Goal: Transaction & Acquisition: Obtain resource

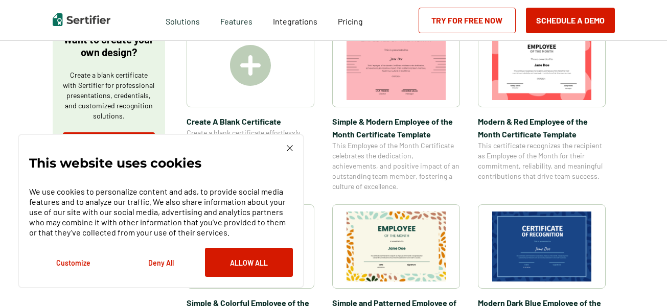
scroll to position [204, 0]
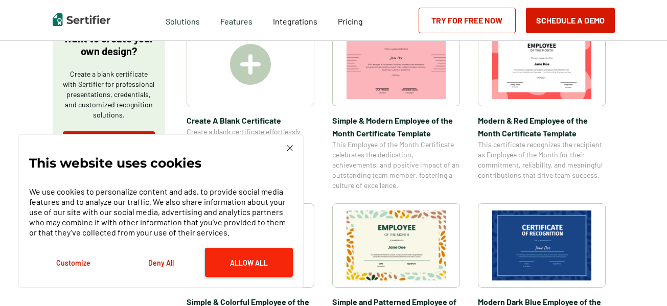
click at [271, 271] on button "Allow All" at bounding box center [249, 262] width 88 height 29
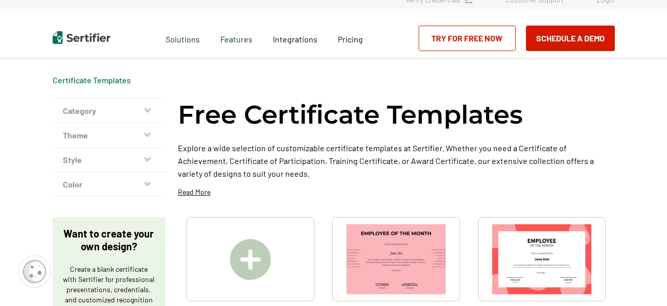
scroll to position [0, 0]
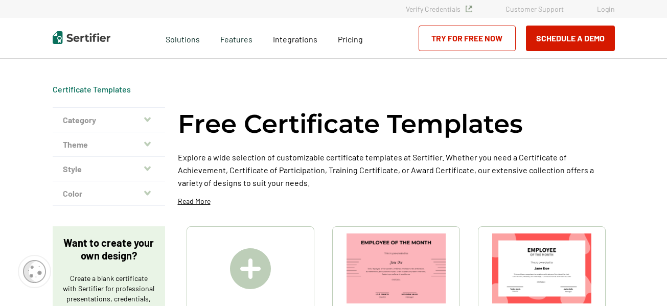
click at [125, 123] on button "Category" at bounding box center [109, 120] width 112 height 25
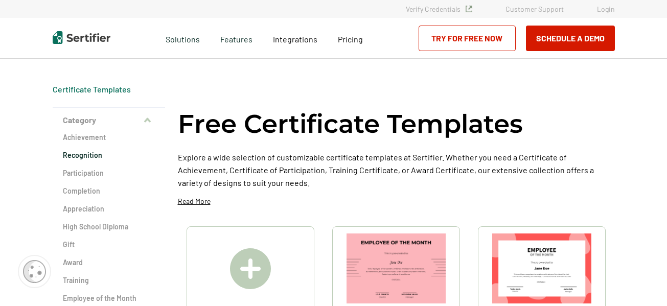
click at [97, 157] on h2 "Recognition" at bounding box center [109, 155] width 92 height 10
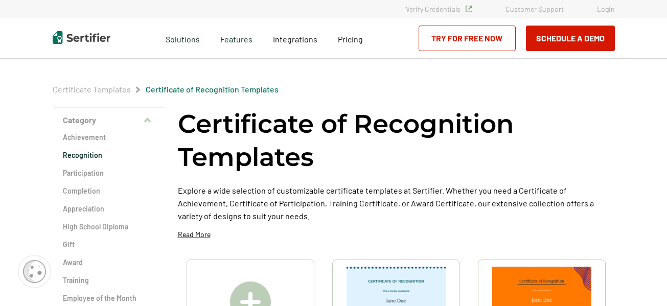
click at [97, 157] on h2 "Recognition" at bounding box center [109, 155] width 92 height 10
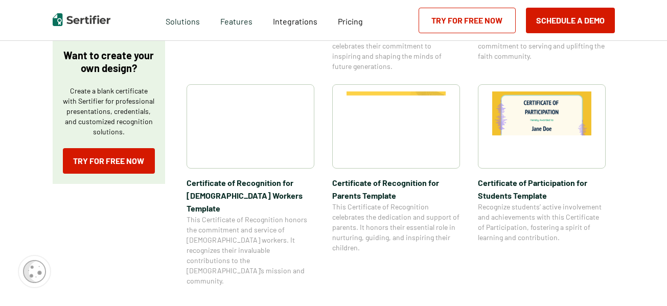
scroll to position [347, 0]
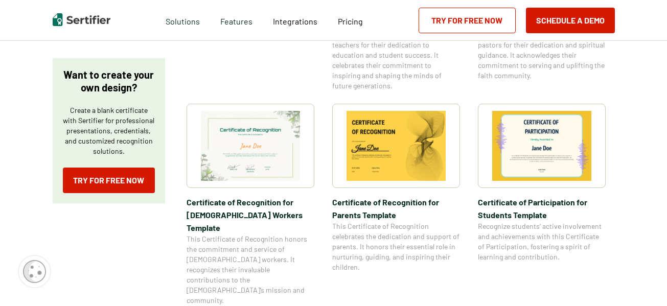
click at [232, 135] on img at bounding box center [250, 146] width 99 height 70
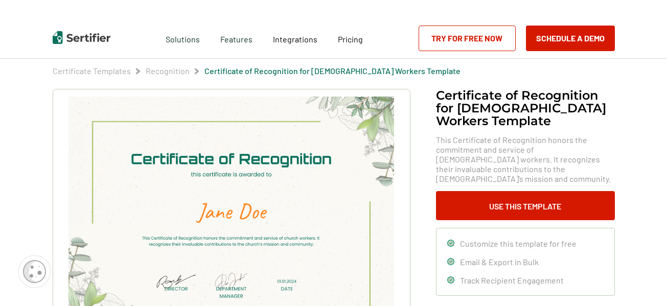
scroll to position [20, 0]
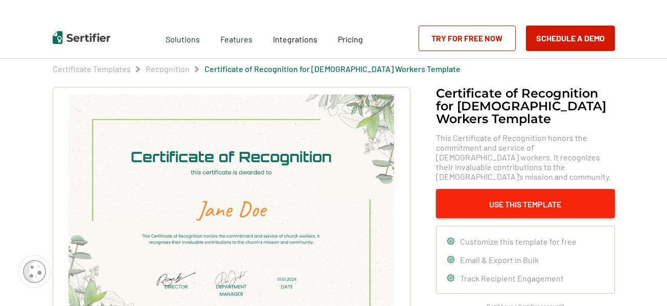
click at [556, 193] on button "Use This Template" at bounding box center [525, 203] width 179 height 29
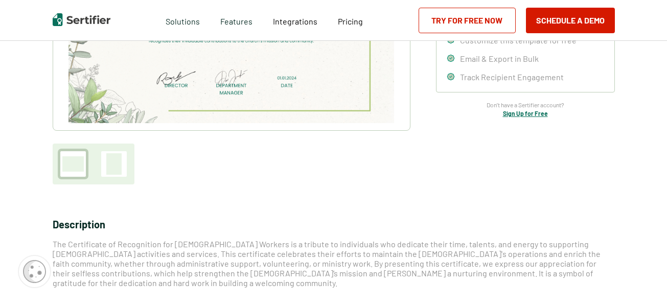
scroll to position [225, 0]
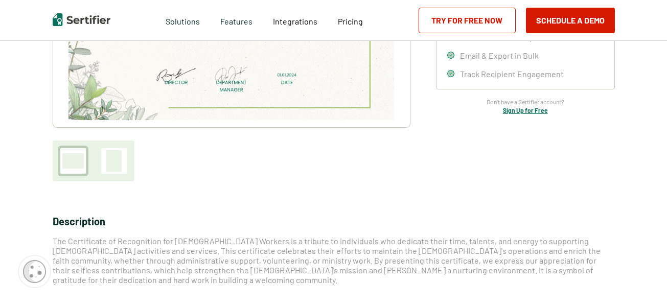
click at [71, 162] on div at bounding box center [72, 160] width 21 height 15
click at [112, 161] on div at bounding box center [113, 160] width 15 height 21
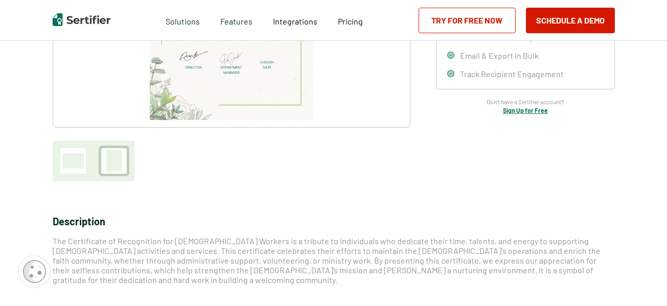
click at [77, 167] on div at bounding box center [72, 160] width 21 height 15
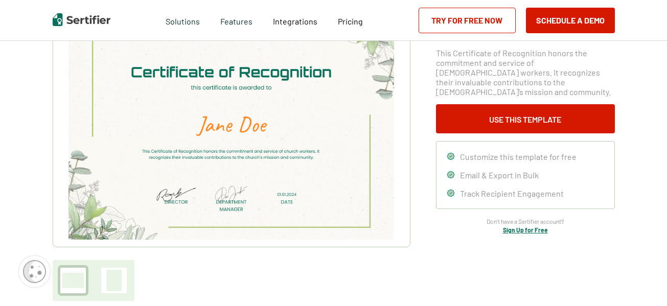
scroll to position [143, 0]
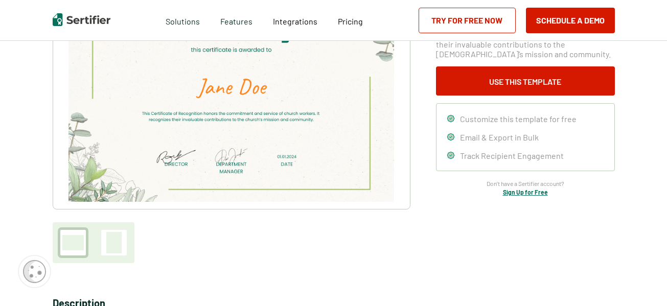
click at [115, 236] on div at bounding box center [113, 242] width 15 height 21
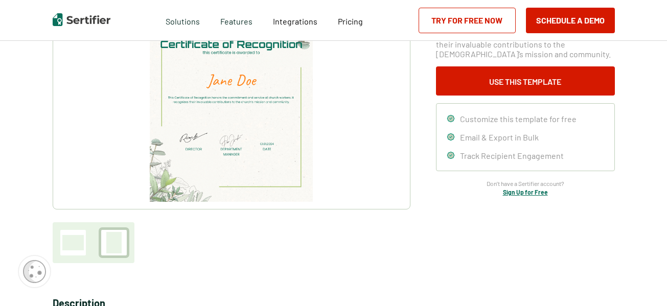
click at [29, 269] on img at bounding box center [34, 271] width 23 height 23
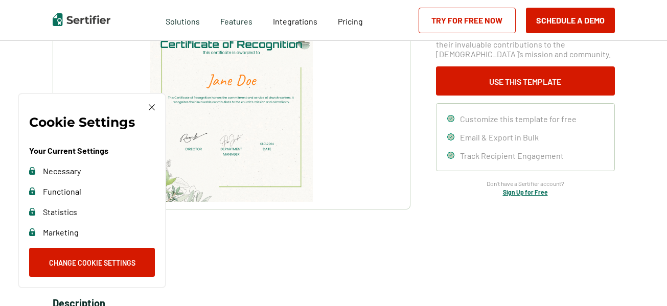
click at [216, 254] on div at bounding box center [232, 113] width 358 height 299
click at [150, 106] on img at bounding box center [152, 107] width 6 height 6
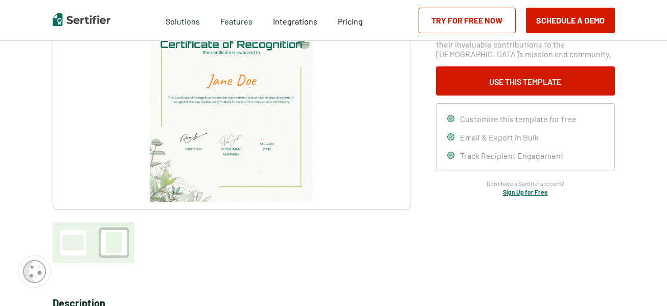
click at [71, 238] on div at bounding box center [72, 242] width 21 height 15
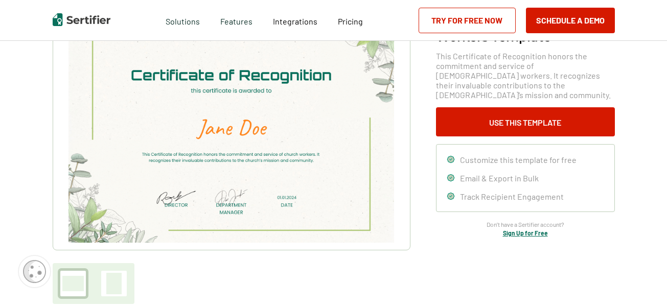
scroll to position [0, 0]
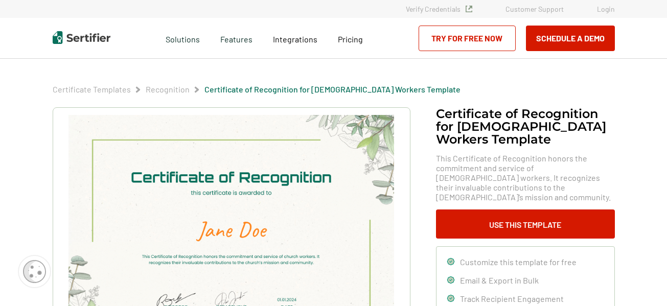
click at [119, 178] on img at bounding box center [230, 230] width 325 height 230
click at [94, 181] on img at bounding box center [230, 230] width 325 height 230
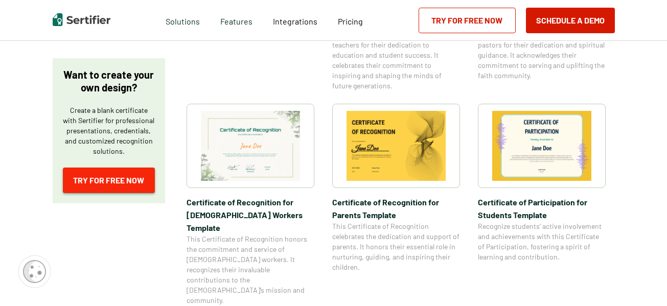
click at [102, 176] on link "Try for Free Now" at bounding box center [109, 181] width 92 height 26
